Goal: Check status: Check status

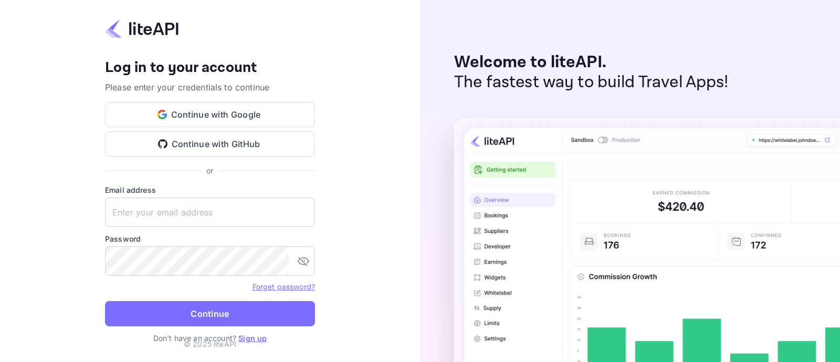
type input "[EMAIL_ADDRESS][DOMAIN_NAME]"
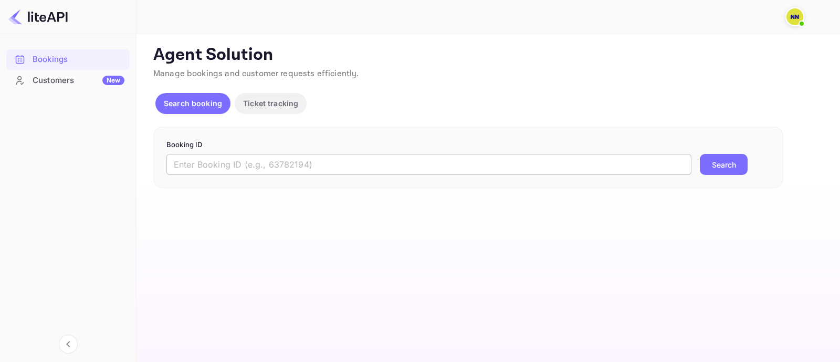
drag, startPoint x: 241, startPoint y: 165, endPoint x: 264, endPoint y: 168, distance: 22.8
click at [254, 167] on input "text" at bounding box center [428, 164] width 525 height 21
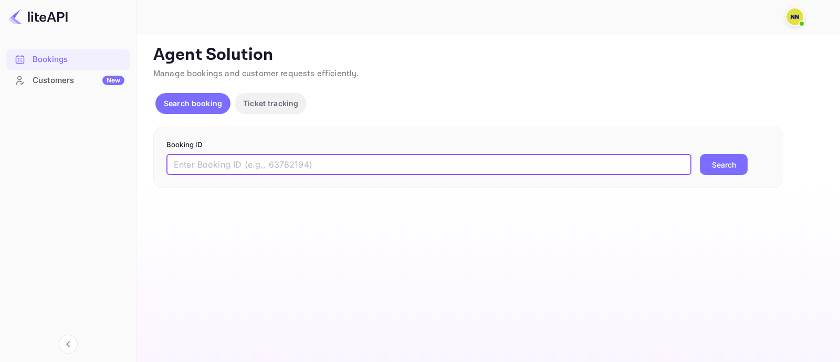
paste input "9065203"
type input "9065203"
click at [713, 167] on button "Search" at bounding box center [724, 164] width 48 height 21
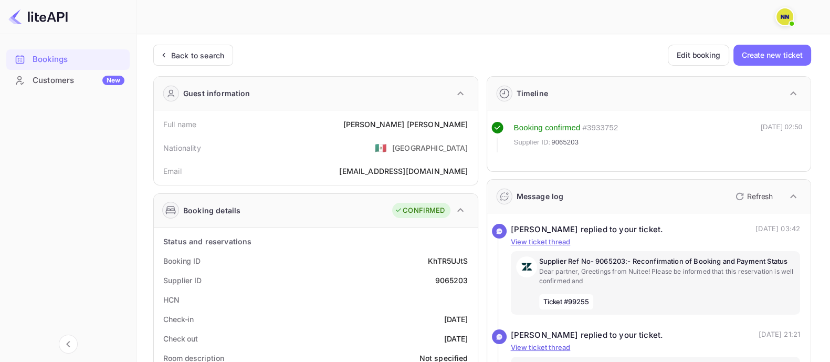
drag, startPoint x: 188, startPoint y: 59, endPoint x: 185, endPoint y: 86, distance: 27.4
click at [188, 59] on div "Back to search" at bounding box center [197, 55] width 53 height 11
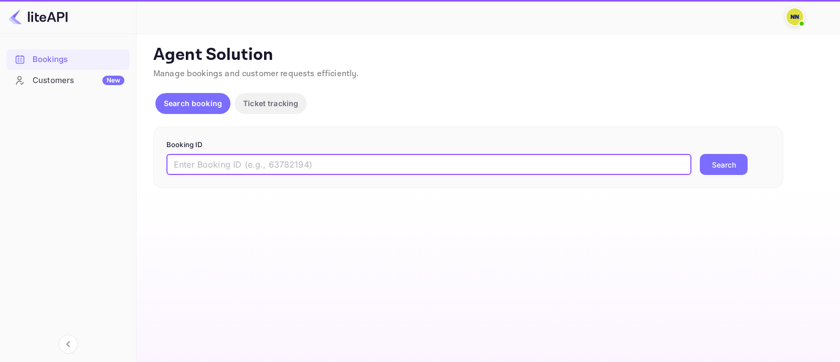
click at [206, 170] on input "text" at bounding box center [428, 164] width 525 height 21
paste input "8850703"
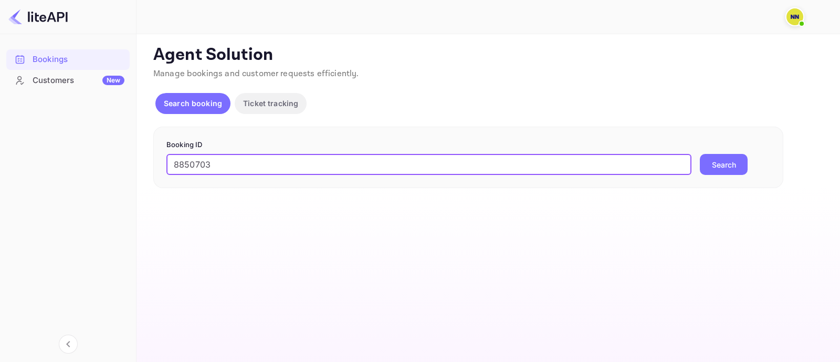
type input "8850703"
click at [737, 161] on button "Search" at bounding box center [724, 164] width 48 height 21
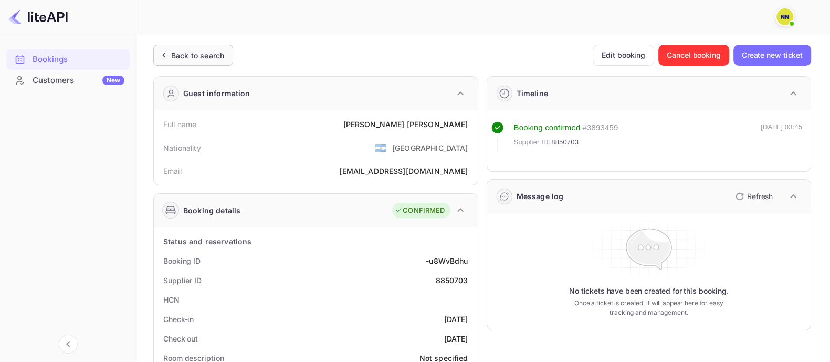
click at [213, 57] on div "Back to search" at bounding box center [197, 55] width 53 height 11
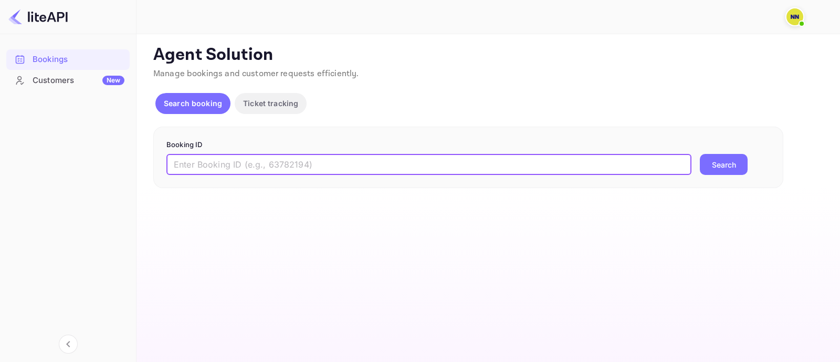
click at [202, 159] on input "text" at bounding box center [428, 164] width 525 height 21
paste input "8630561"
type input "8630561"
click at [707, 161] on button "Search" at bounding box center [724, 164] width 48 height 21
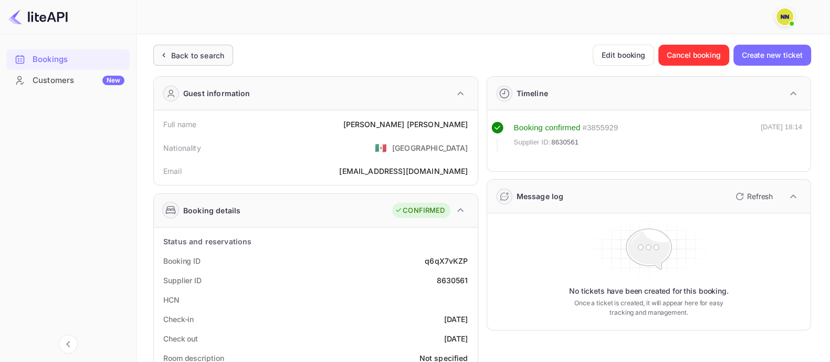
click at [222, 55] on div "Back to search" at bounding box center [197, 55] width 53 height 11
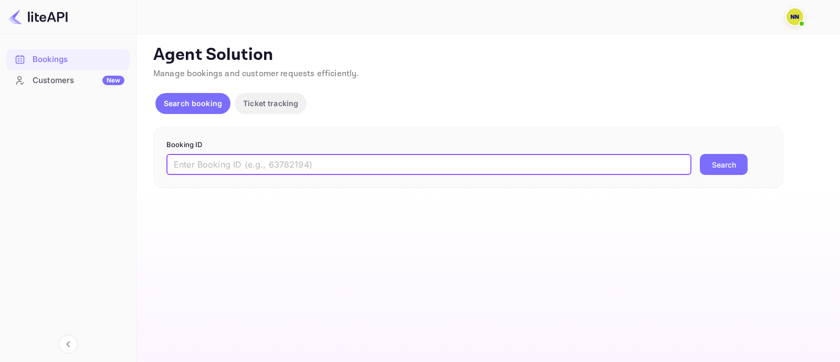
drag, startPoint x: 251, startPoint y: 166, endPoint x: 359, endPoint y: 173, distance: 107.9
click at [249, 166] on input "text" at bounding box center [428, 164] width 525 height 21
paste input "8250731"
type input "8250731"
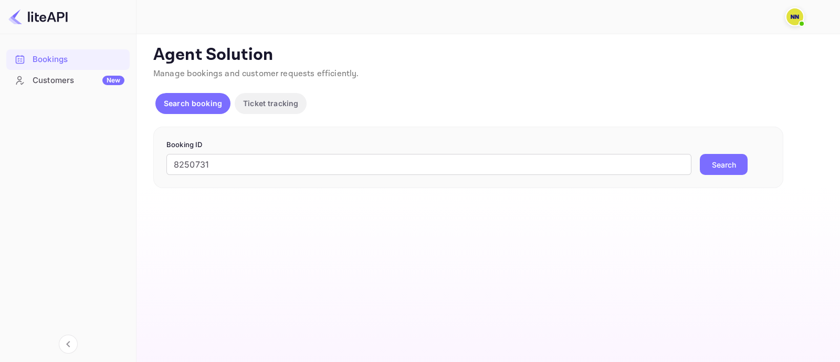
click at [709, 155] on button "Search" at bounding box center [724, 164] width 48 height 21
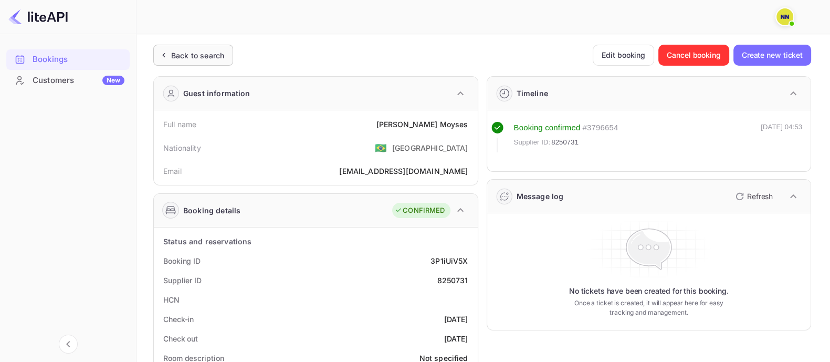
click at [206, 57] on div "Back to search" at bounding box center [197, 55] width 53 height 11
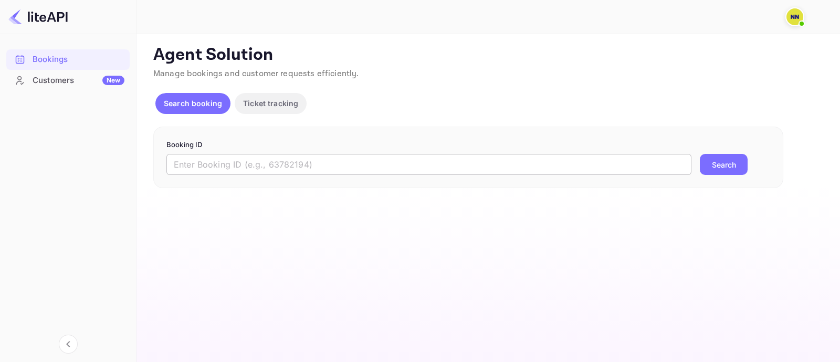
click at [282, 164] on input "text" at bounding box center [428, 164] width 525 height 21
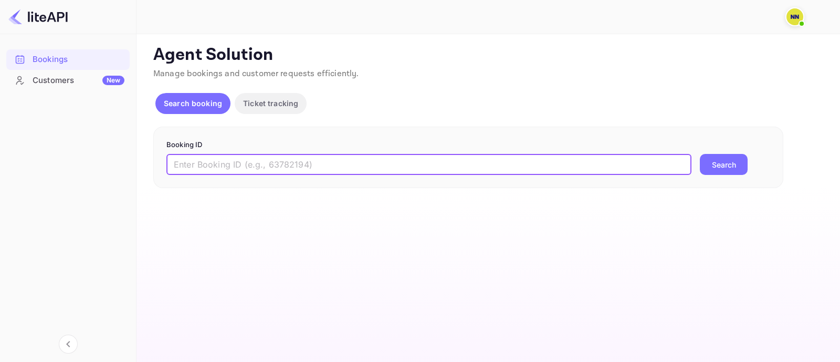
paste input "8901311"
type input "8901311"
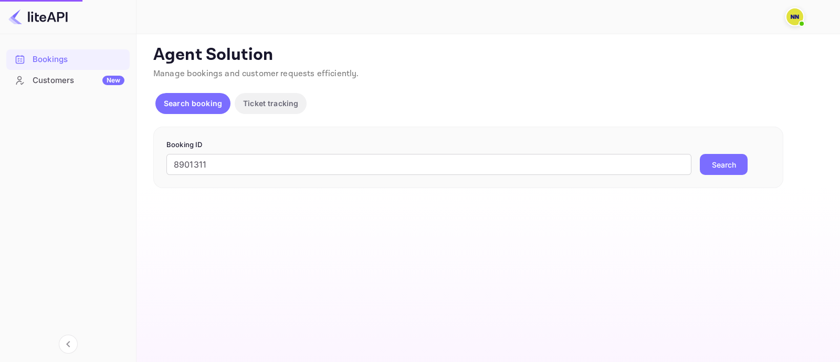
click at [725, 163] on button "Search" at bounding box center [724, 164] width 48 height 21
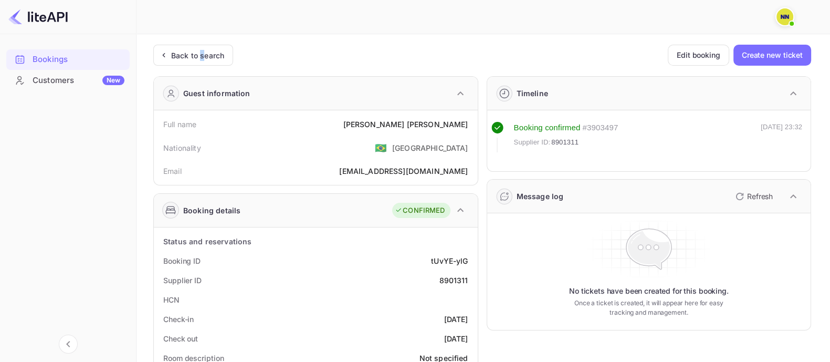
drag, startPoint x: 202, startPoint y: 56, endPoint x: 312, endPoint y: 119, distance: 127.4
click at [204, 56] on div "Back to search" at bounding box center [197, 55] width 53 height 11
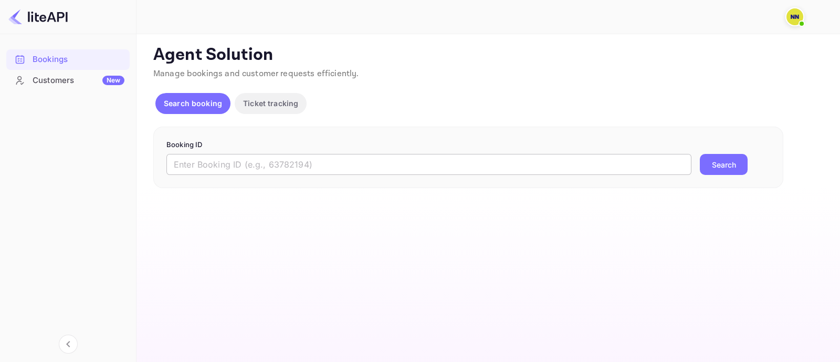
click at [346, 170] on input "text" at bounding box center [428, 164] width 525 height 21
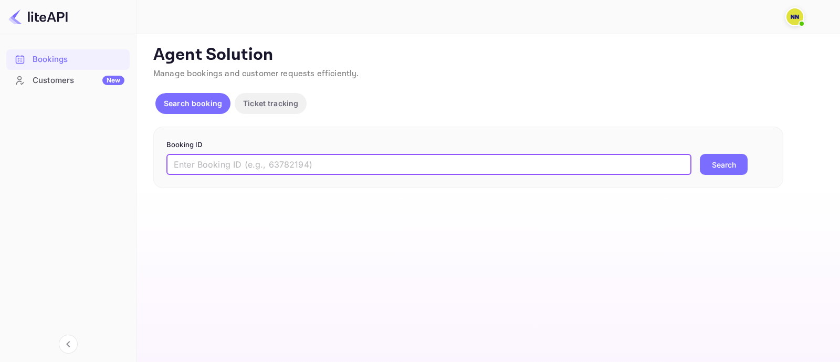
paste input "8924194"
type input "8924194"
click at [730, 161] on button "Search" at bounding box center [724, 164] width 48 height 21
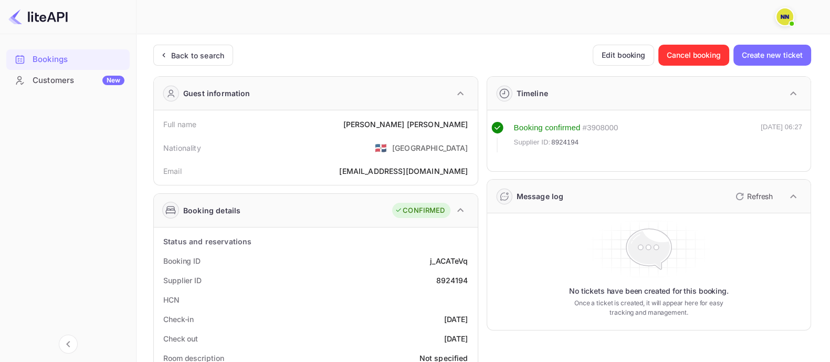
click at [197, 50] on div "Back to search" at bounding box center [197, 55] width 53 height 11
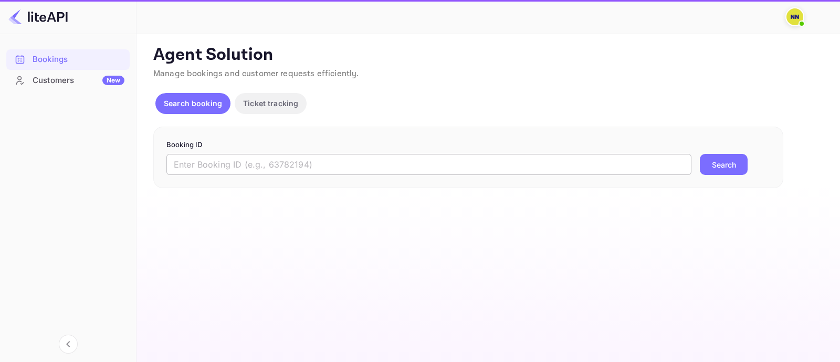
click at [202, 163] on input "text" at bounding box center [428, 164] width 525 height 21
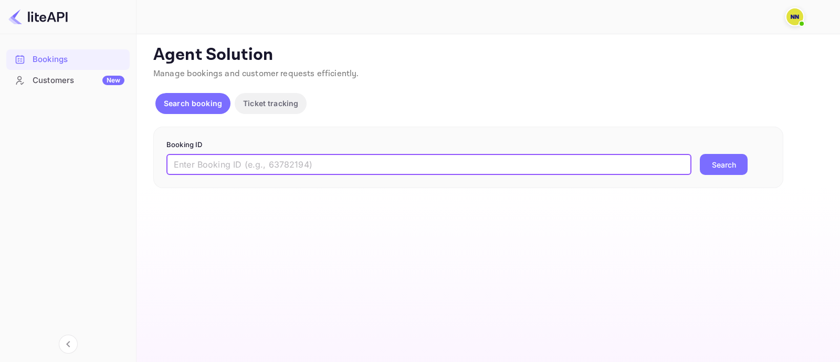
paste input "9249303"
type input "9249303"
click at [743, 164] on button "Search" at bounding box center [724, 164] width 48 height 21
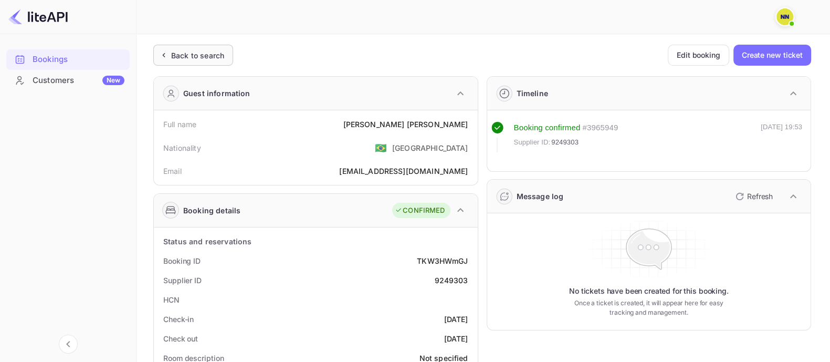
click at [218, 54] on div "Back to search" at bounding box center [197, 55] width 53 height 11
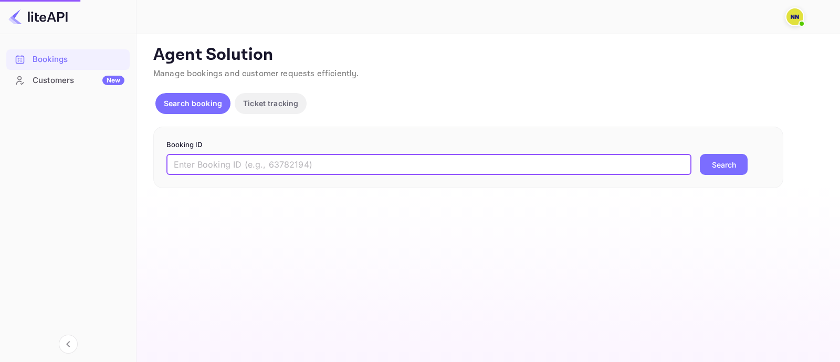
drag, startPoint x: 328, startPoint y: 159, endPoint x: 348, endPoint y: 166, distance: 21.3
click at [331, 160] on input "text" at bounding box center [428, 164] width 525 height 21
paste input "6766706"
type input "6766706"
click at [722, 161] on button "Search" at bounding box center [724, 164] width 48 height 21
